Goal: Task Accomplishment & Management: Manage account settings

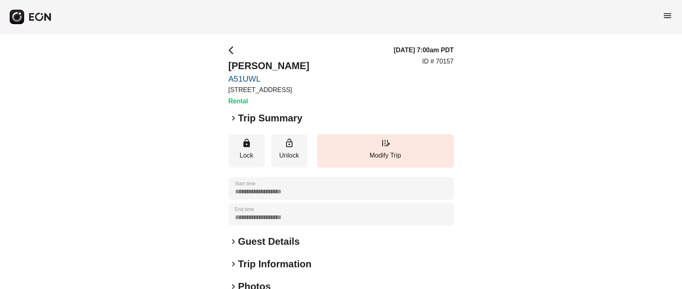
drag, startPoint x: 222, startPoint y: 66, endPoint x: 320, endPoint y: 68, distance: 98.6
click at [320, 68] on div "**********" at bounding box center [341, 218] width 682 height 368
copy h2 "[PERSON_NAME]"
